Goal: Task Accomplishment & Management: Use online tool/utility

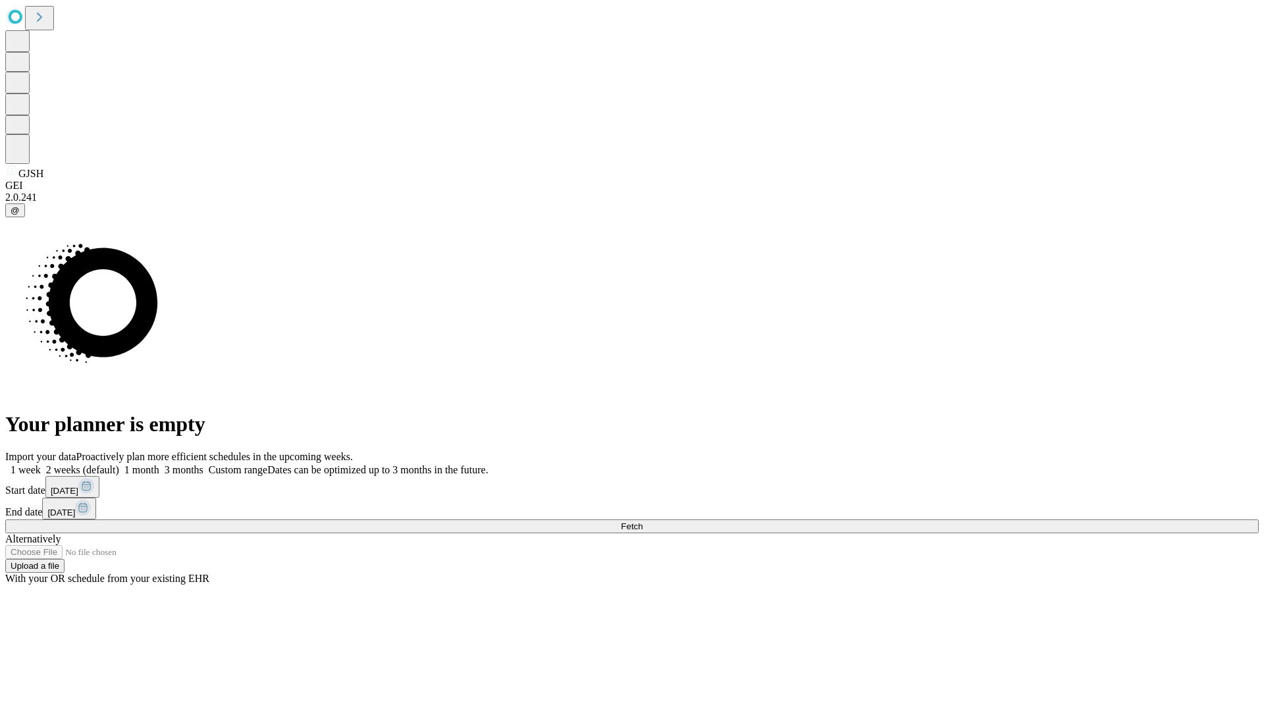
click at [643, 521] on span "Fetch" at bounding box center [632, 526] width 22 height 10
